Goal: Task Accomplishment & Management: Use online tool/utility

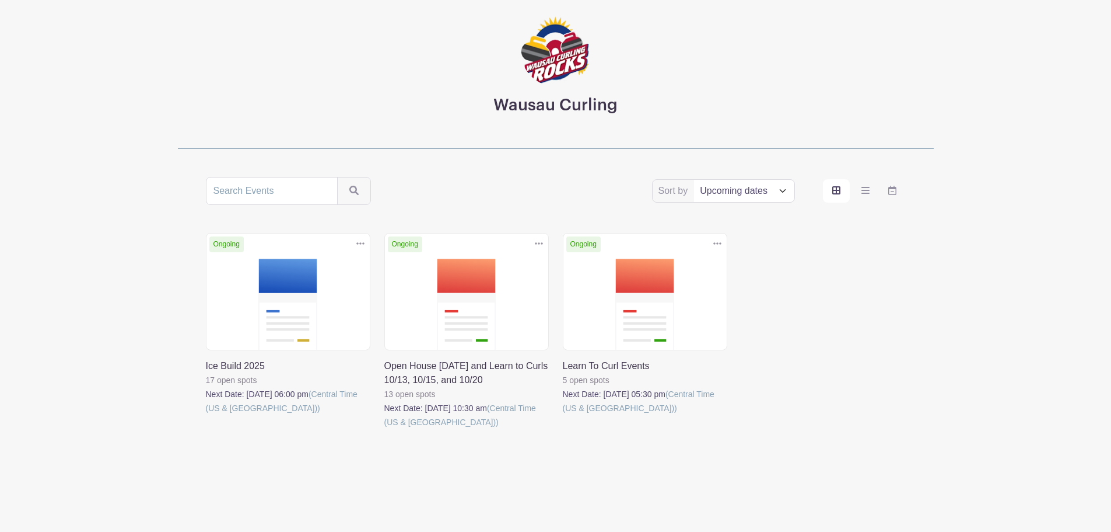
scroll to position [71, 0]
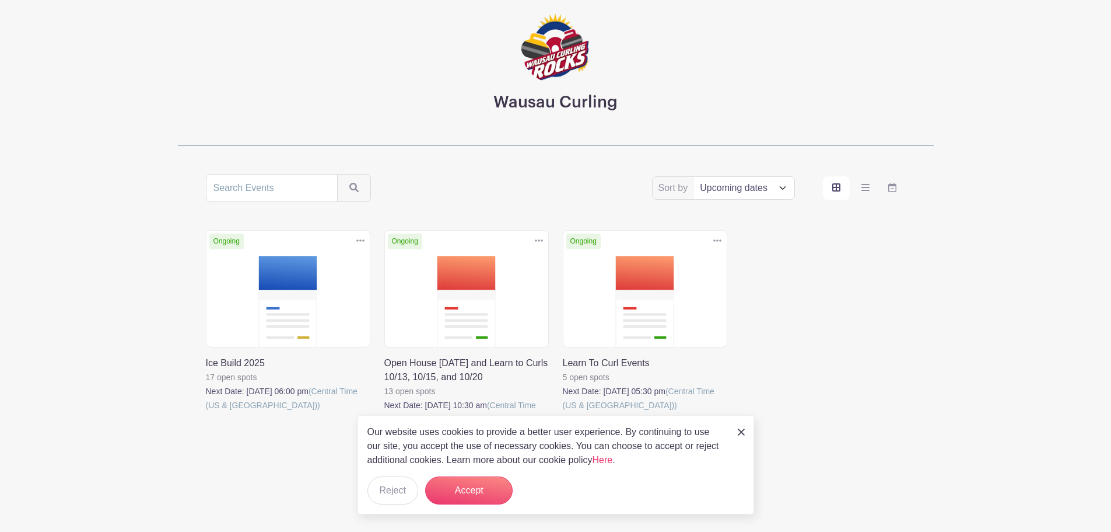
click at [738, 429] on img at bounding box center [741, 431] width 7 height 7
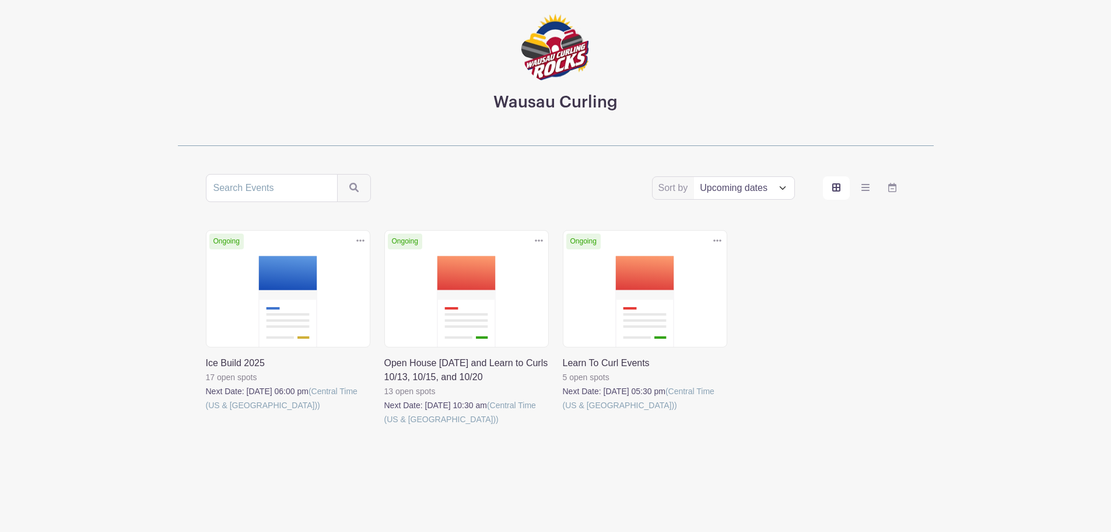
click at [782, 187] on select "Title Recently modified Newest Upcoming dates" at bounding box center [744, 188] width 100 height 22
click at [835, 186] on icon "order and view" at bounding box center [837, 187] width 8 height 9
click at [0, 0] on input "order and view" at bounding box center [0, 0] width 0 height 0
click at [866, 186] on icon "order and view" at bounding box center [866, 187] width 8 height 9
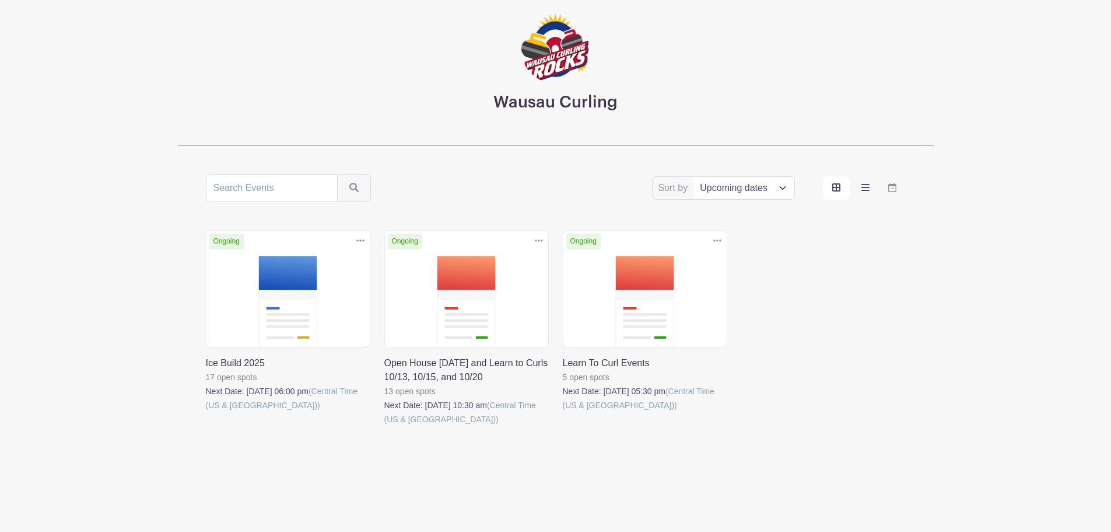
click at [0, 0] on input "order and view" at bounding box center [0, 0] width 0 height 0
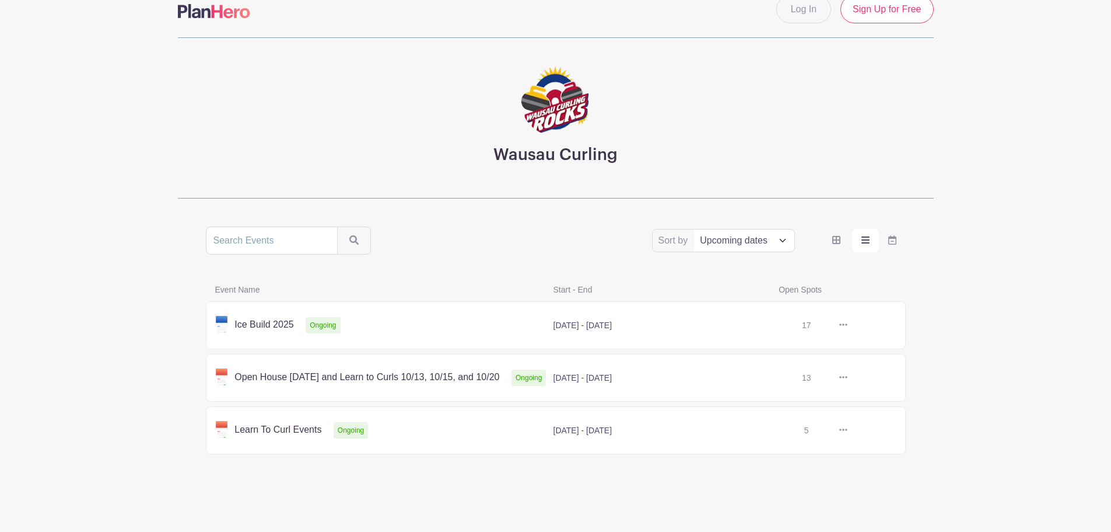
scroll to position [19, 0]
click at [848, 325] on link at bounding box center [848, 325] width 0 height 0
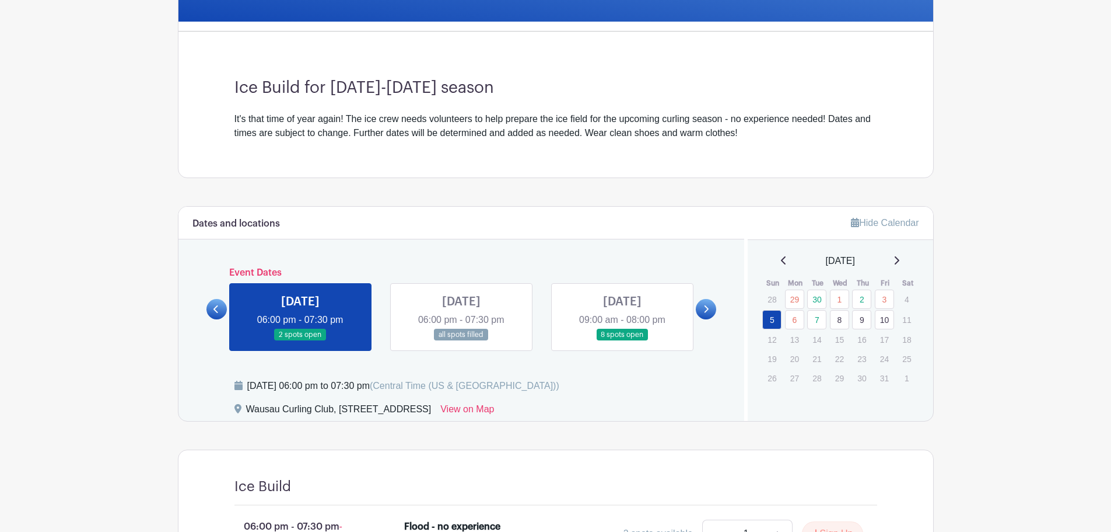
scroll to position [292, 0]
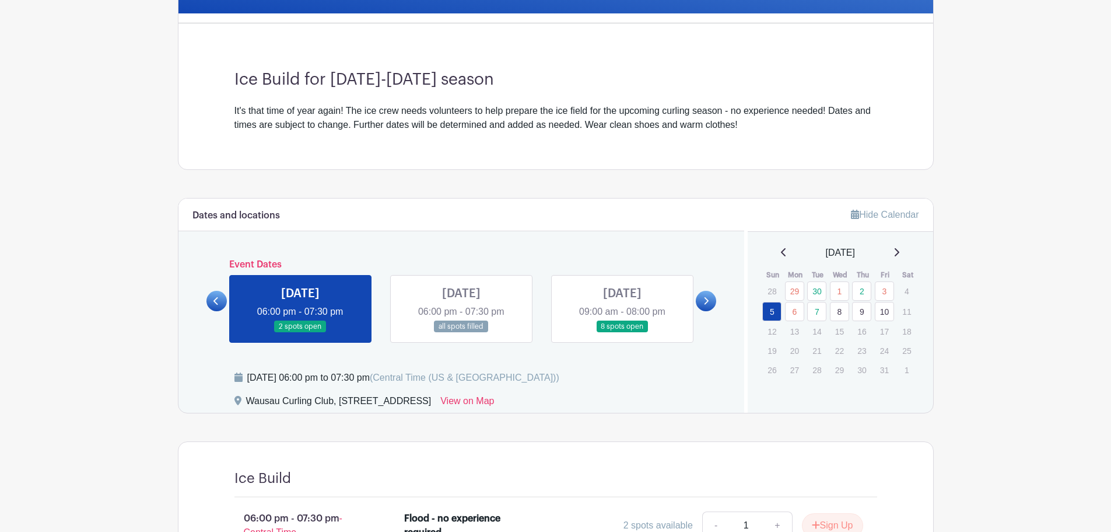
click at [623, 333] on link at bounding box center [623, 333] width 0 height 0
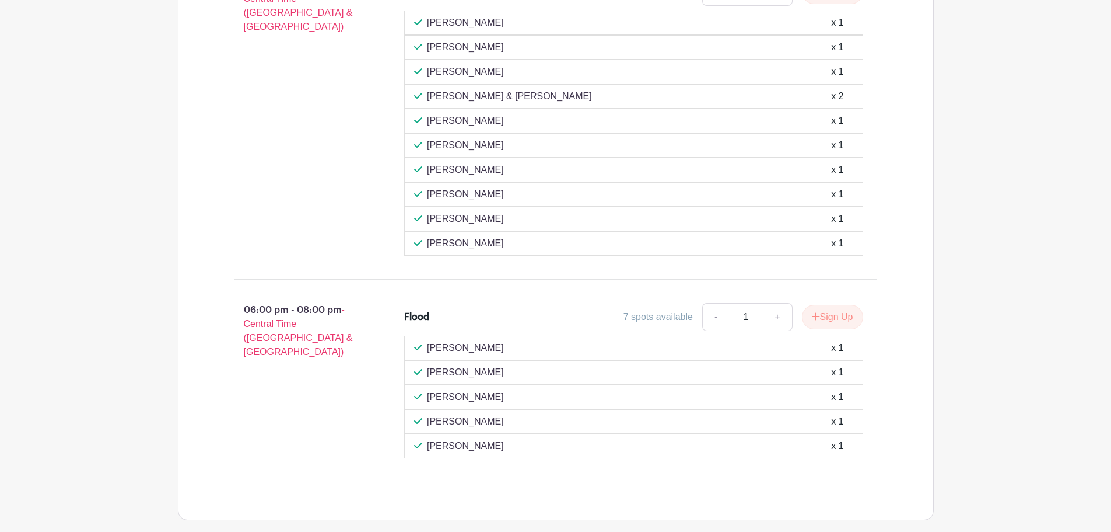
scroll to position [886, 0]
